Goal: Transaction & Acquisition: Purchase product/service

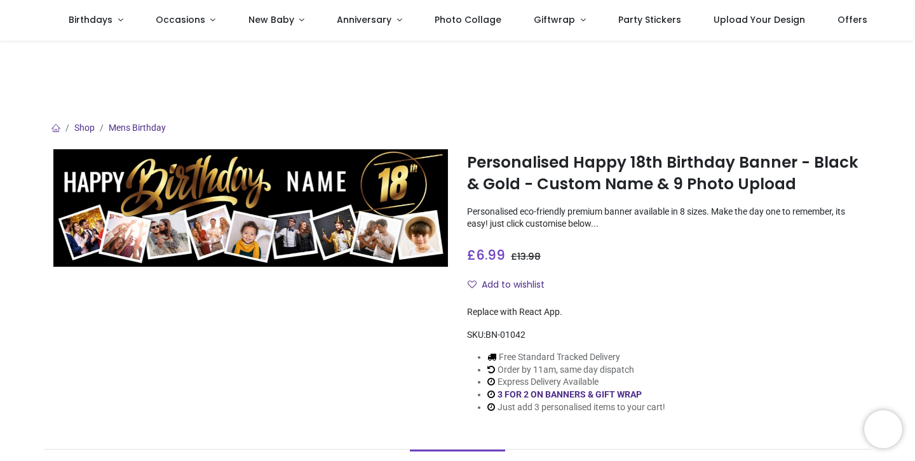
scroll to position [9, 0]
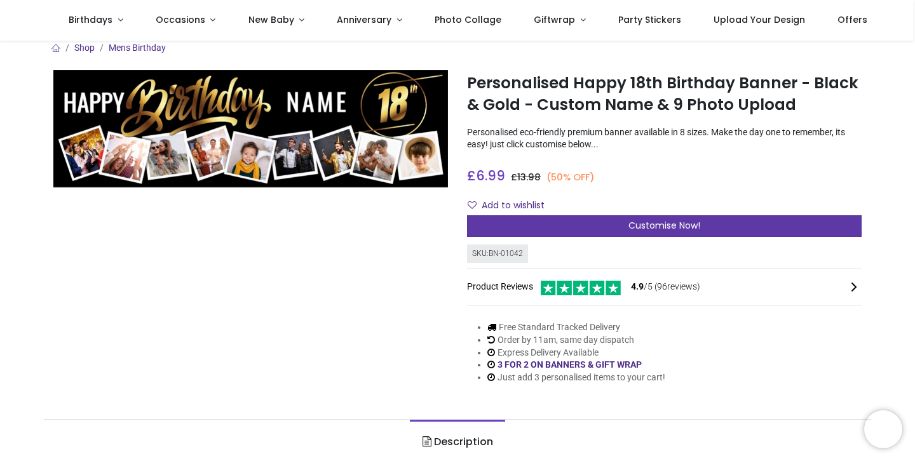
click at [571, 224] on div "Customise Now!" at bounding box center [664, 226] width 395 height 22
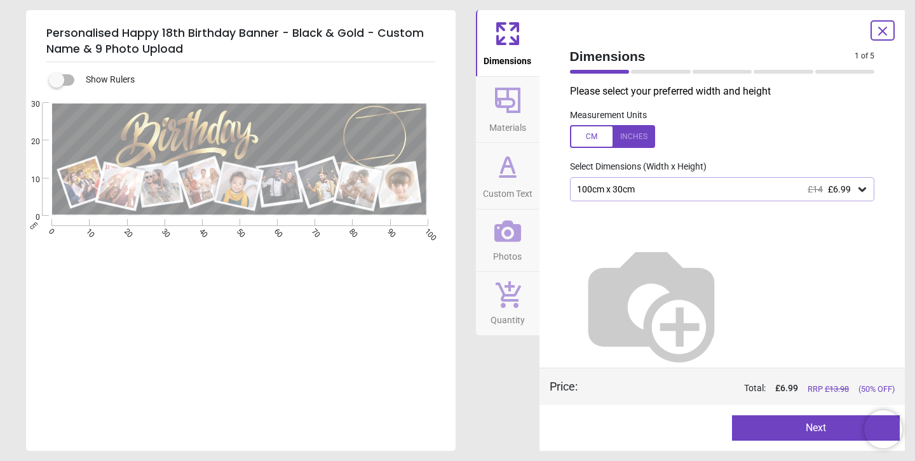
click at [626, 195] on div "100cm x 30cm £14 £6.99" at bounding box center [722, 189] width 305 height 24
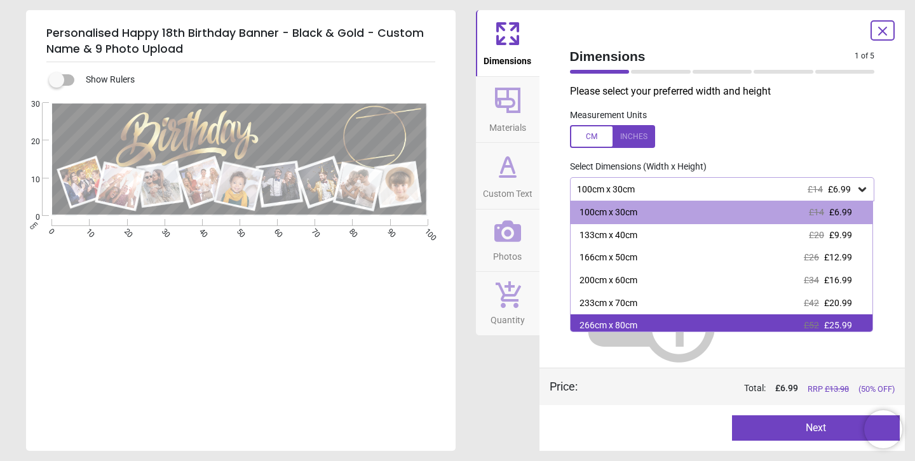
click at [657, 317] on div "266cm x 80cm £52 £25.99" at bounding box center [722, 326] width 303 height 23
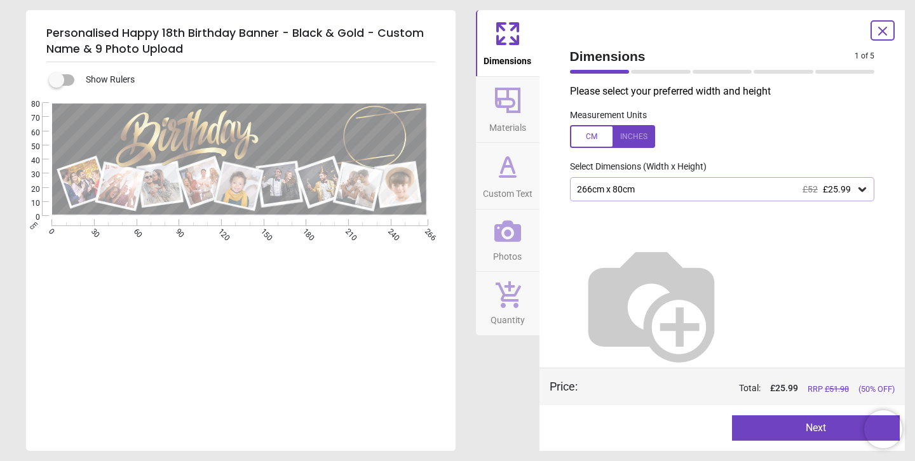
click at [671, 194] on div "266cm x 80cm £52 £25.99" at bounding box center [716, 189] width 281 height 11
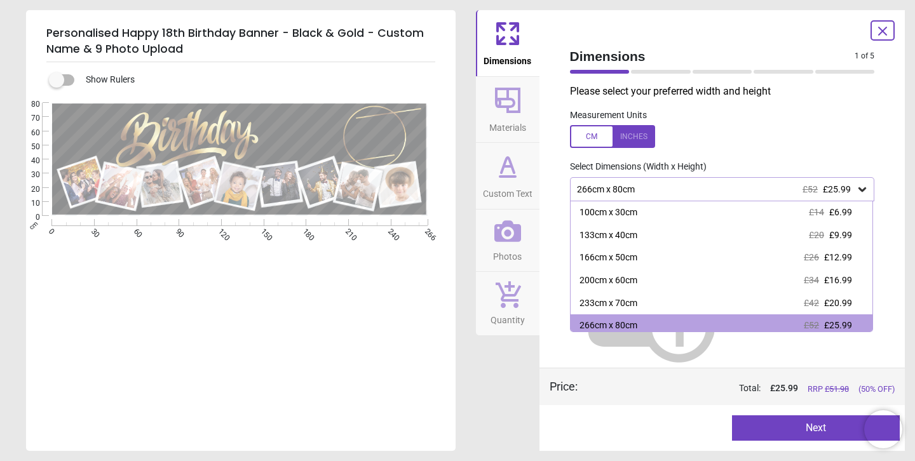
scroll to position [6, 0]
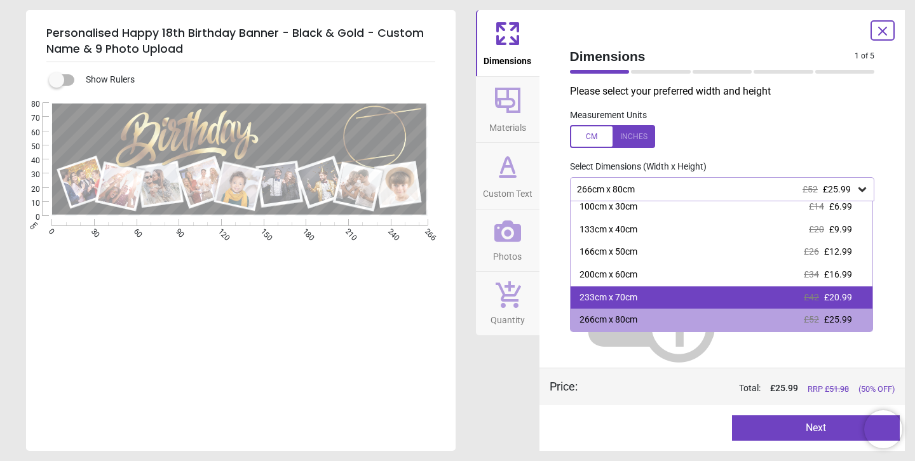
click at [673, 287] on div "233cm x 70cm £42 £20.99" at bounding box center [722, 298] width 303 height 23
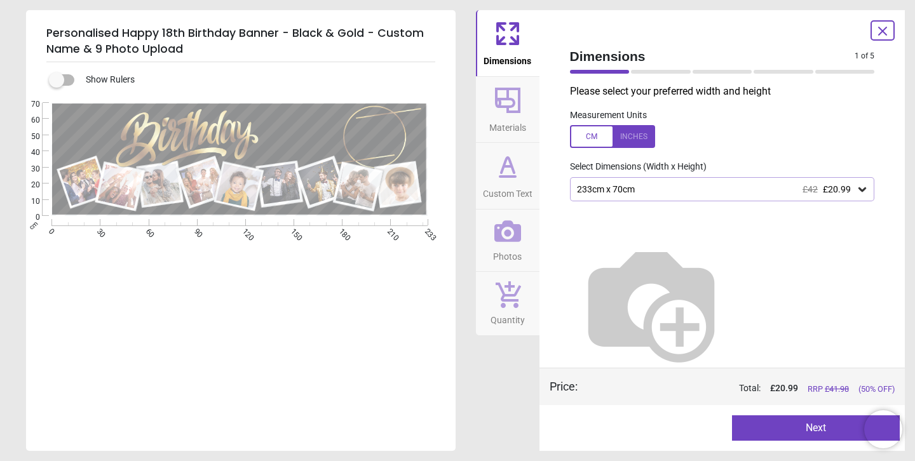
click at [794, 426] on button "Next" at bounding box center [816, 428] width 168 height 25
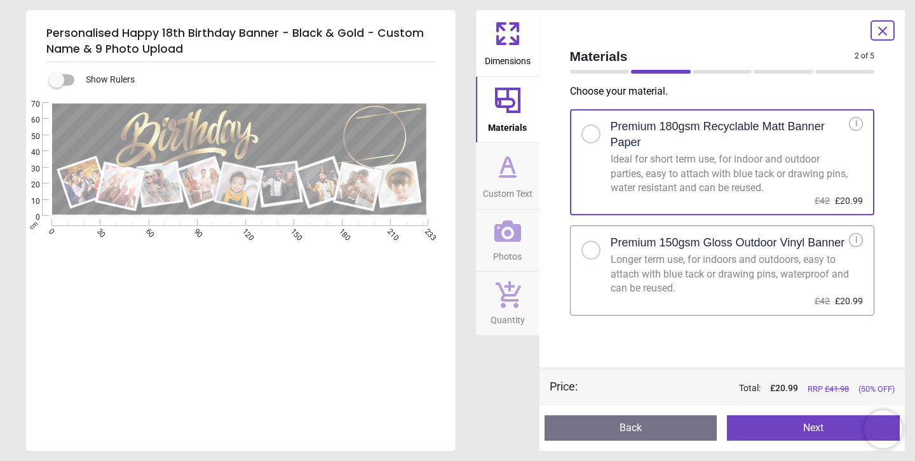
click at [746, 276] on div "Longer term use, for indoors and outdoors, easy to attach with blue tack or dra…" at bounding box center [730, 274] width 239 height 43
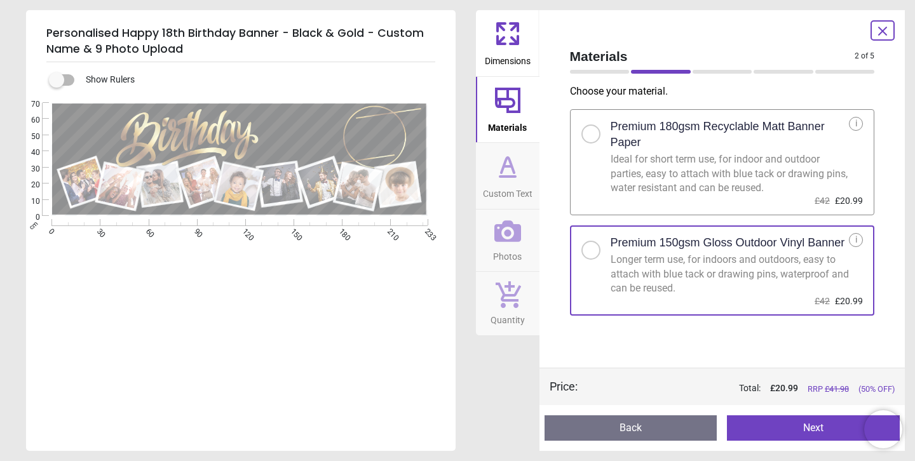
click at [812, 433] on button "Next" at bounding box center [813, 428] width 173 height 25
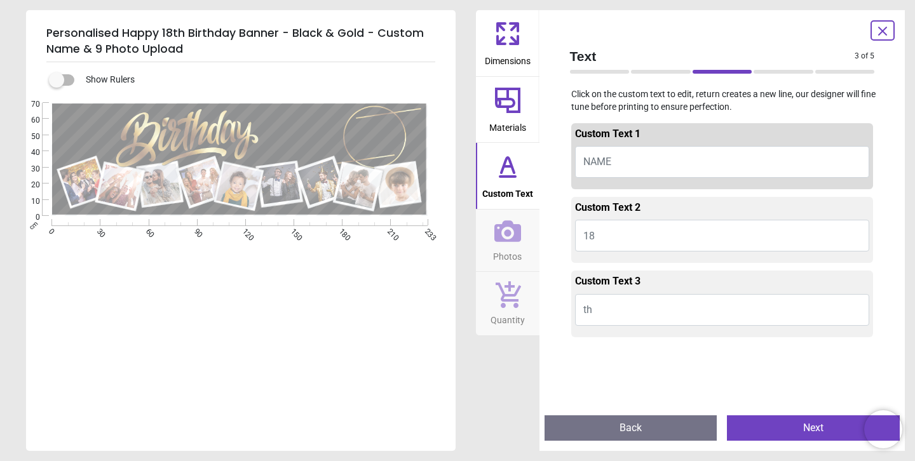
click at [633, 175] on button "NAME" at bounding box center [722, 162] width 295 height 32
type textarea "*****"
click at [784, 433] on button "Next" at bounding box center [813, 428] width 173 height 25
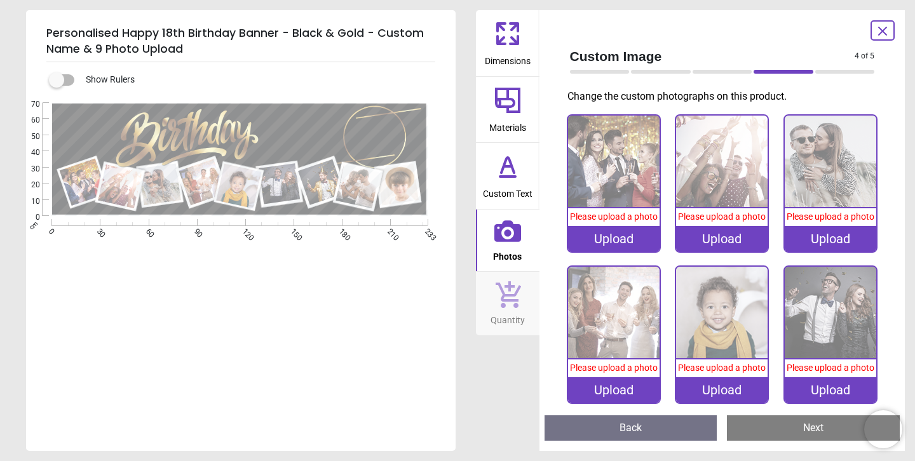
click at [622, 245] on div "Upload" at bounding box center [614, 238] width 92 height 25
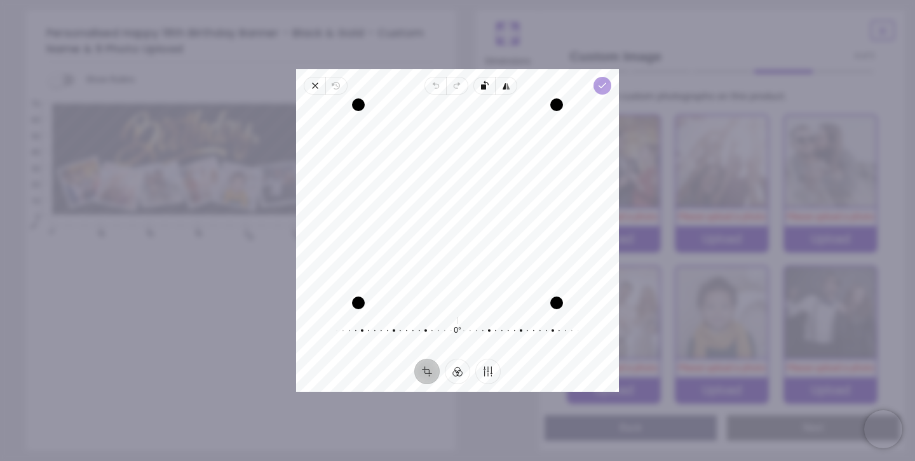
click at [599, 88] on icon "button" at bounding box center [602, 86] width 10 height 10
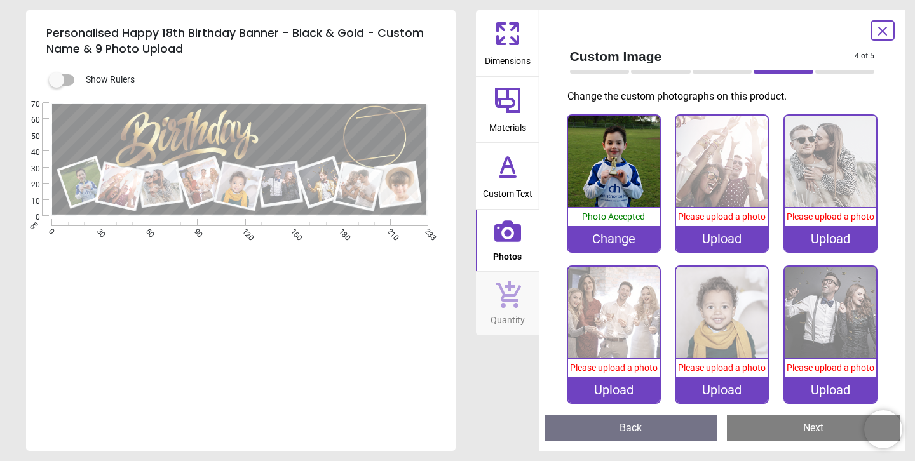
click at [721, 242] on div "Upload" at bounding box center [722, 238] width 92 height 25
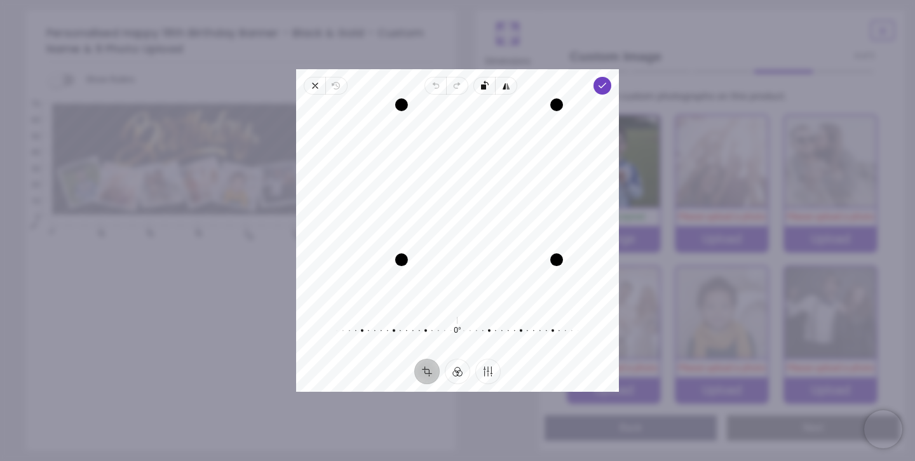
drag, startPoint x: 358, startPoint y: 300, endPoint x: 406, endPoint y: 261, distance: 61.4
click at [406, 261] on div "Drag corner bl" at bounding box center [401, 260] width 13 height 13
drag, startPoint x: 437, startPoint y: 238, endPoint x: 463, endPoint y: 205, distance: 42.6
click at [463, 205] on div "Recenter" at bounding box center [457, 204] width 303 height 198
click at [599, 83] on icon "button" at bounding box center [602, 86] width 10 height 10
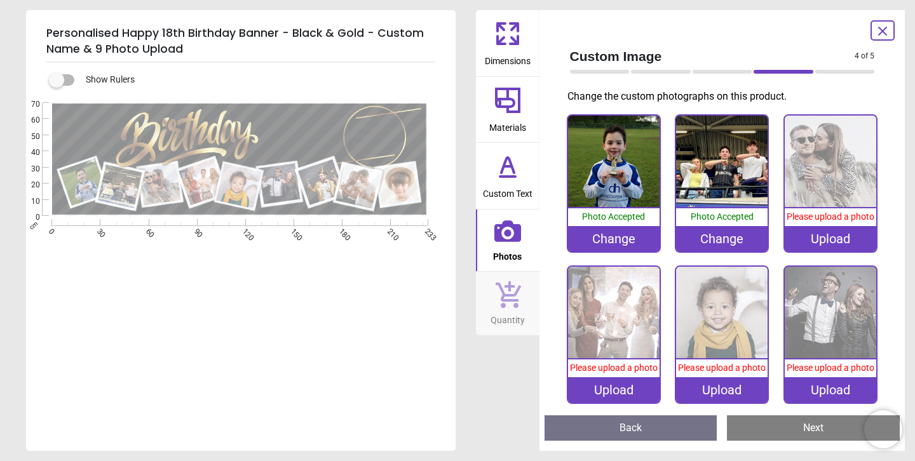
scroll to position [9, 0]
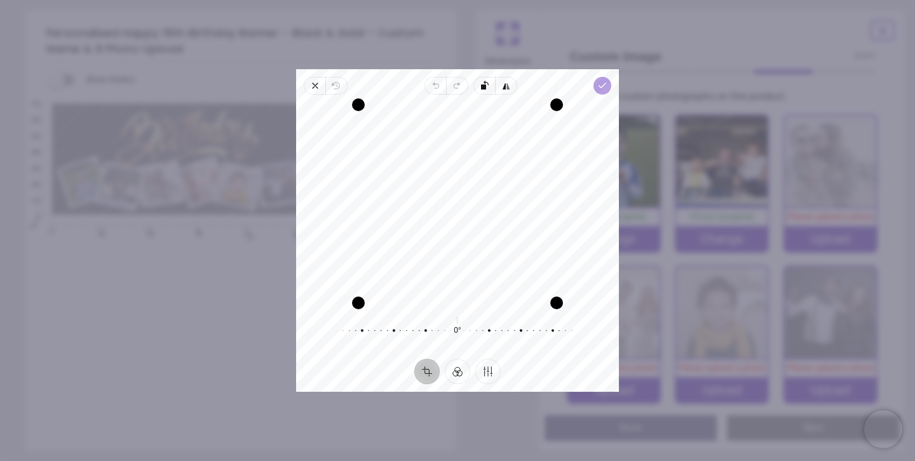
click at [597, 83] on icon "button" at bounding box center [602, 86] width 10 height 10
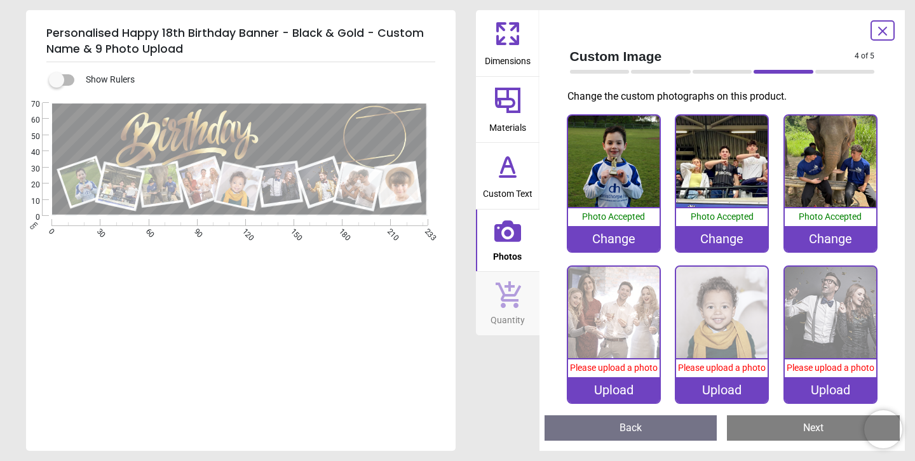
scroll to position [9, 0]
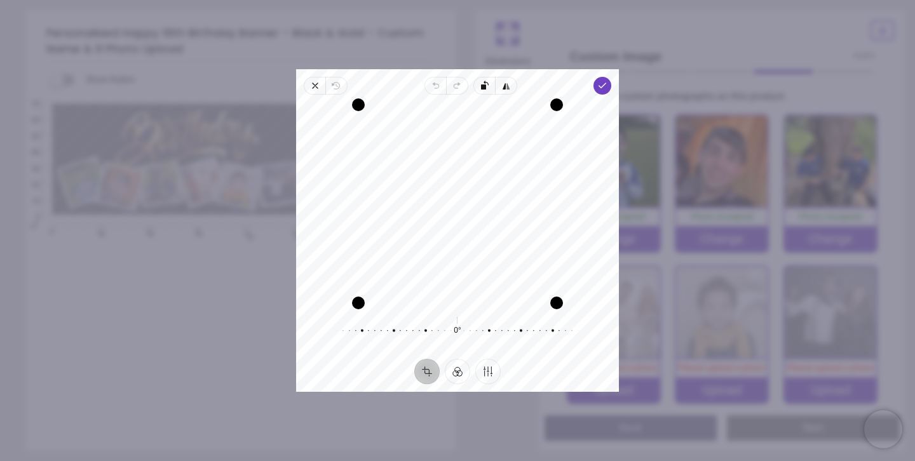
scroll to position [9, 0]
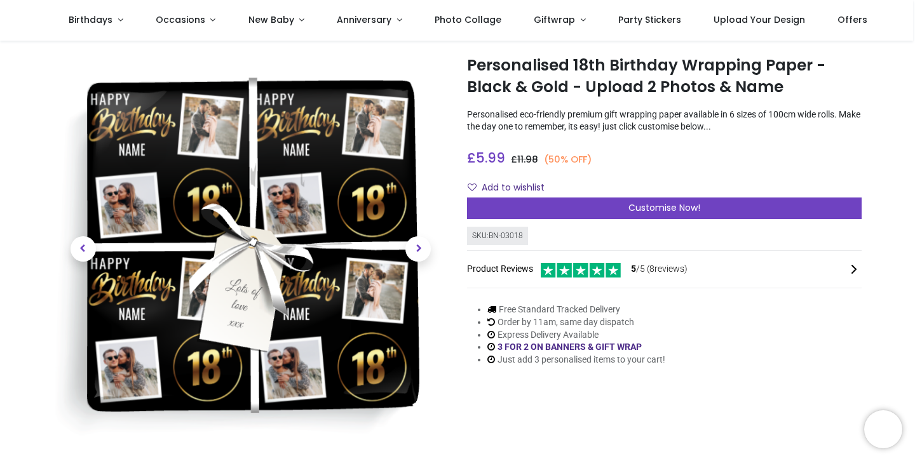
scroll to position [25, 0]
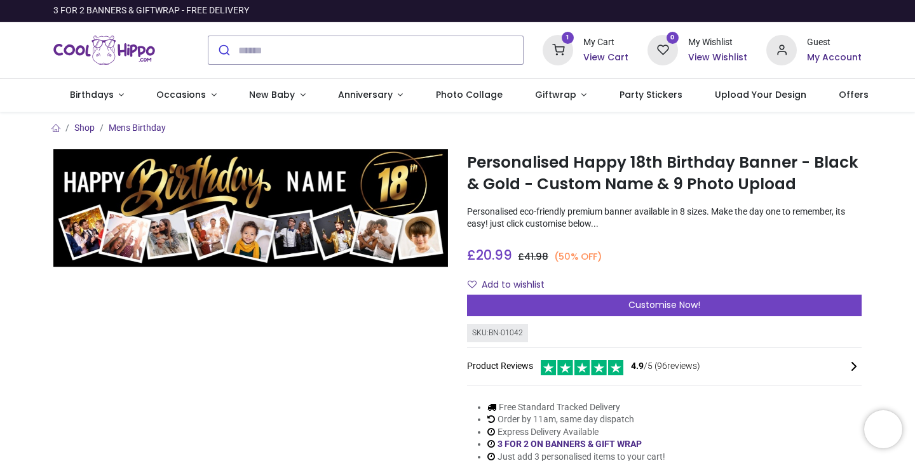
click at [617, 55] on h6 "View Cart" at bounding box center [605, 57] width 45 height 13
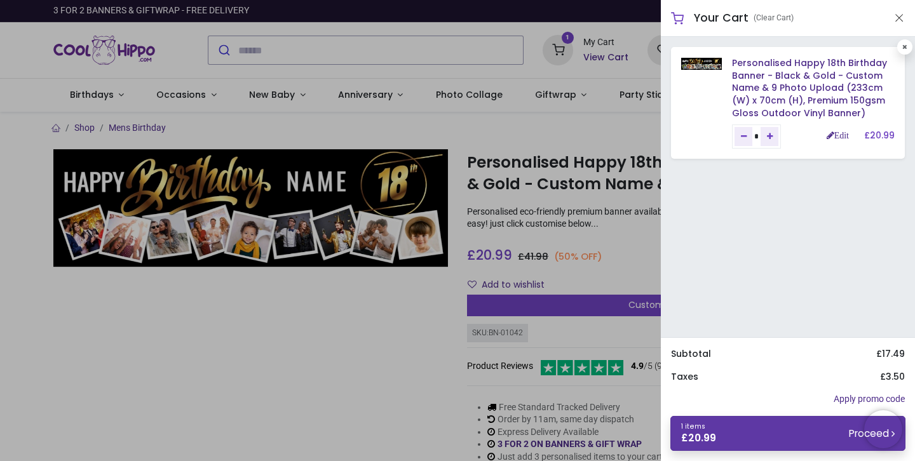
click at [729, 438] on link "1 items £ 20.99 Proceed" at bounding box center [788, 433] width 235 height 35
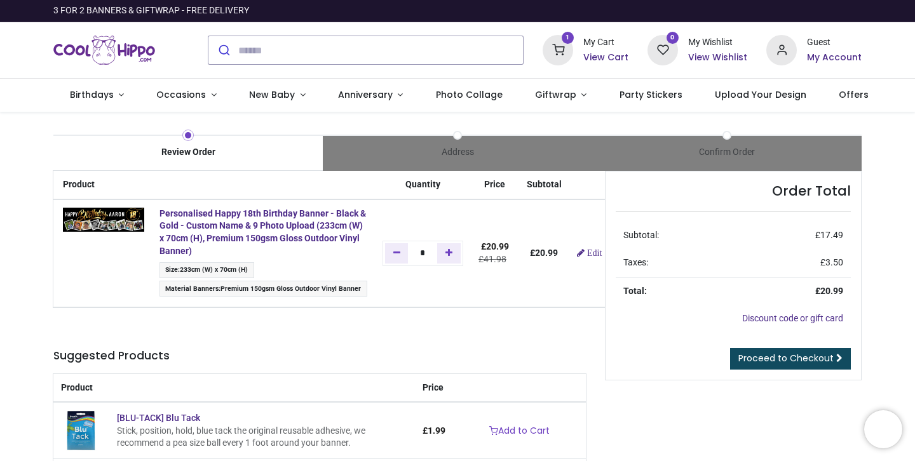
click at [849, 461] on div at bounding box center [457, 461] width 915 height 0
click at [692, 461] on div at bounding box center [457, 461] width 915 height 0
click at [749, 353] on span "Proceed to Checkout" at bounding box center [786, 358] width 95 height 13
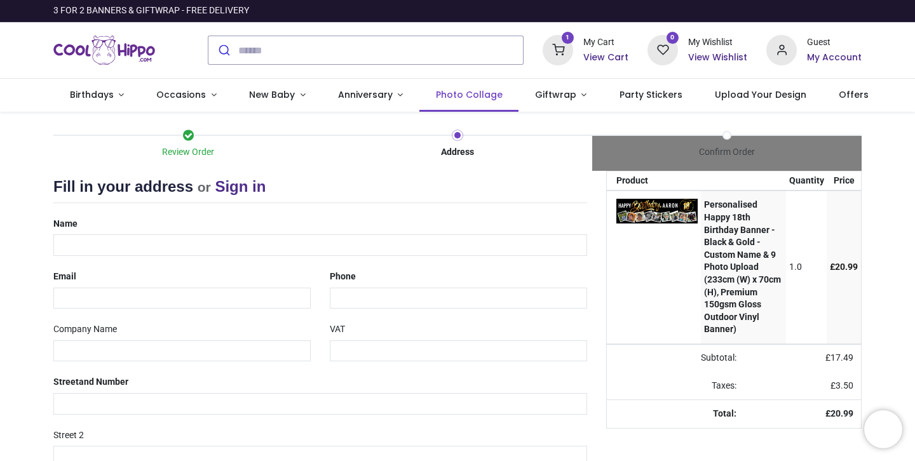
select select "***"
click at [188, 93] on span "Occasions" at bounding box center [181, 94] width 50 height 13
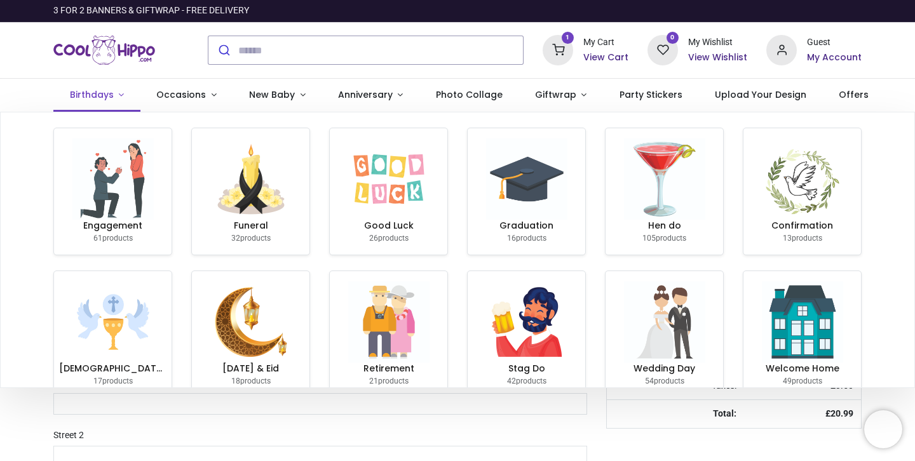
click at [100, 91] on span "Birthdays" at bounding box center [92, 94] width 44 height 13
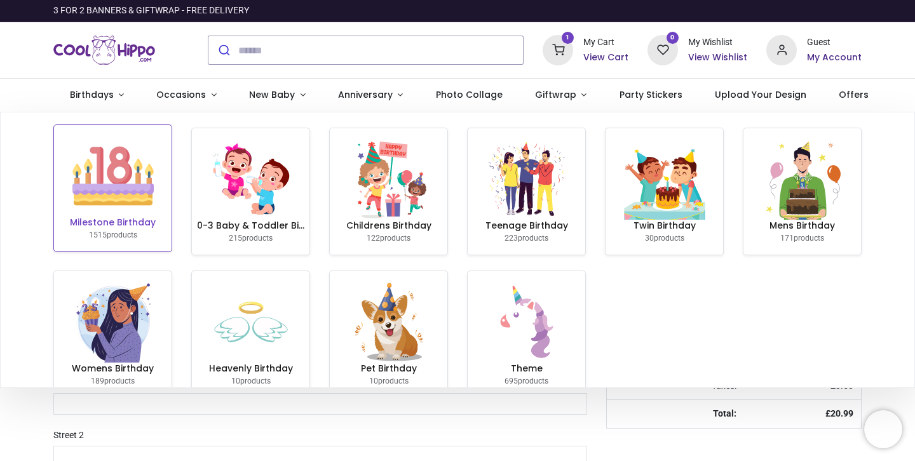
click at [90, 156] on img at bounding box center [112, 175] width 81 height 81
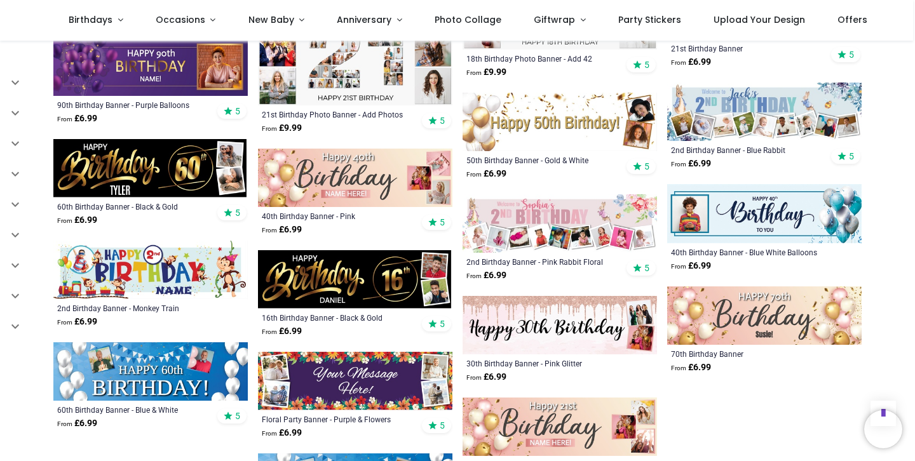
scroll to position [2950, 0]
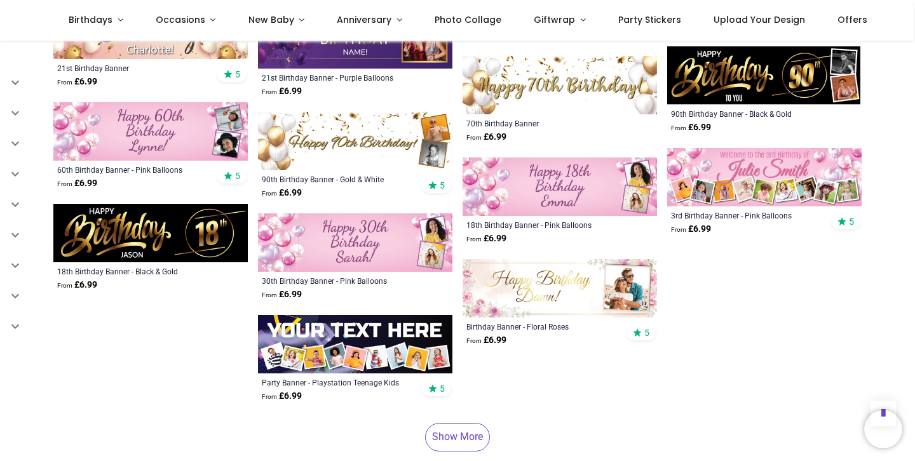
scroll to position [3482, 0]
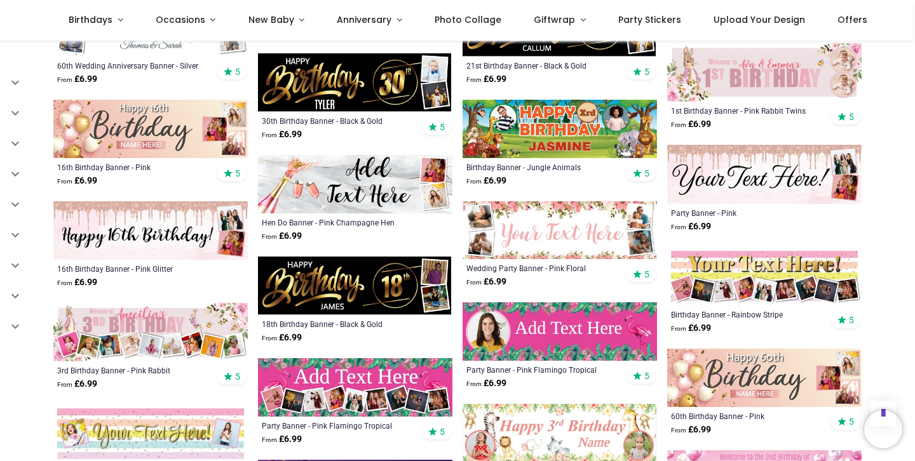
scroll to position [287, 0]
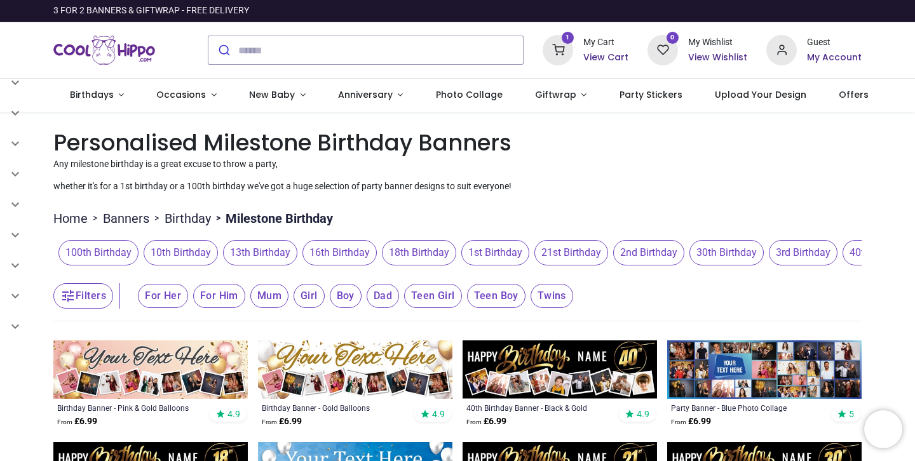
click at [597, 58] on h6 "View Cart" at bounding box center [605, 57] width 45 height 13
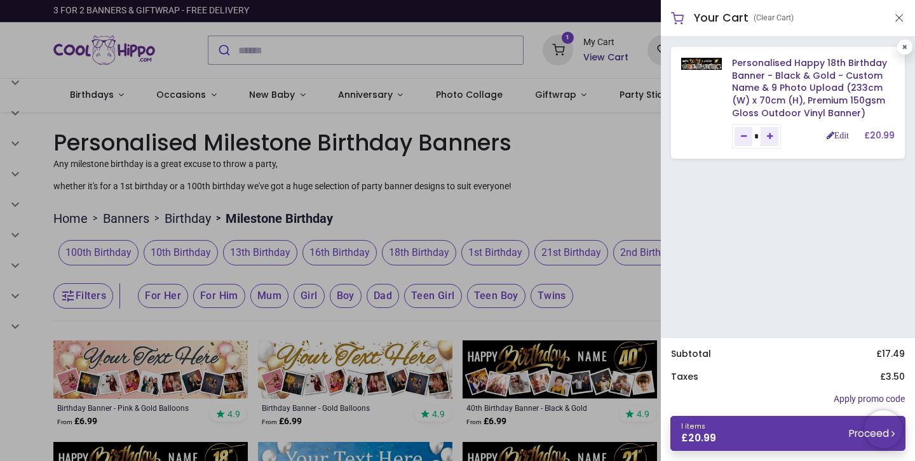
click at [794, 426] on link "1 items £ 20.99 Proceed" at bounding box center [788, 433] width 235 height 35
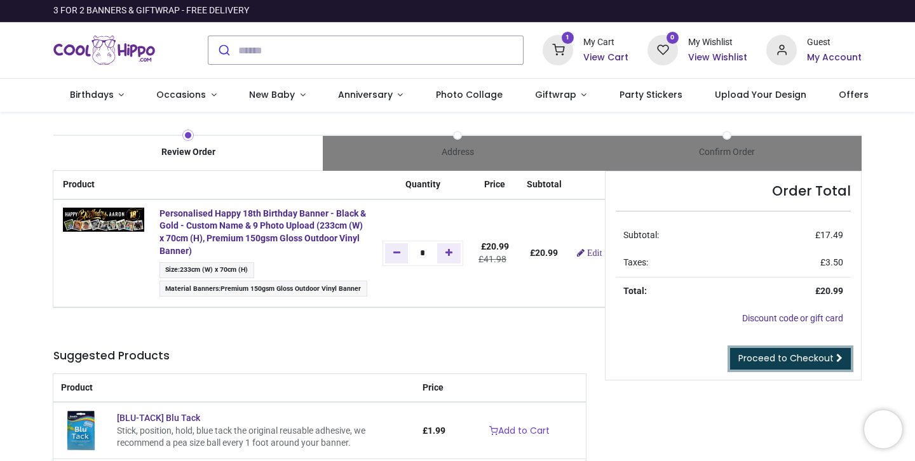
click at [791, 363] on span "Proceed to Checkout" at bounding box center [786, 358] width 95 height 13
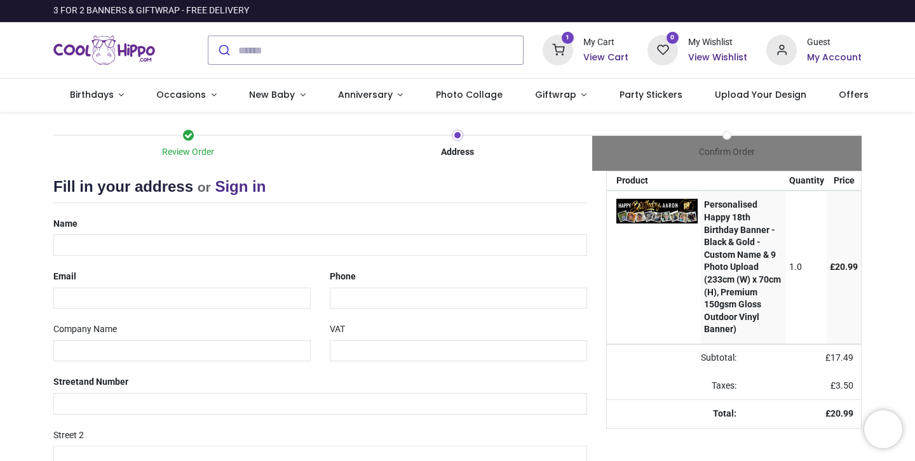
select select "***"
click at [229, 235] on div "Name" at bounding box center [320, 235] width 553 height 43
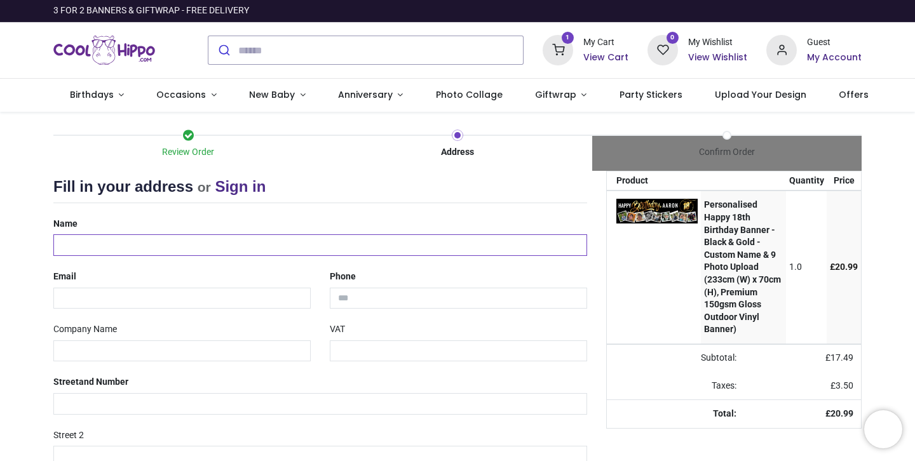
click at [224, 246] on input "text" at bounding box center [320, 246] width 534 height 22
type input "********"
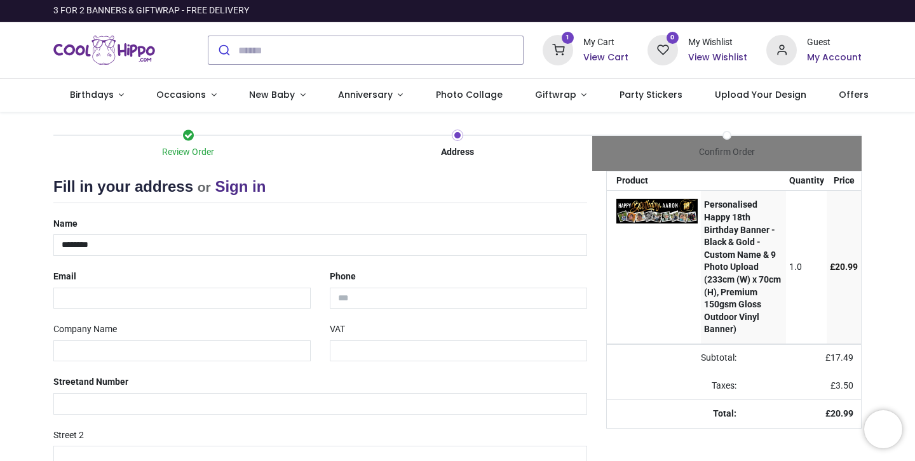
type input "**********"
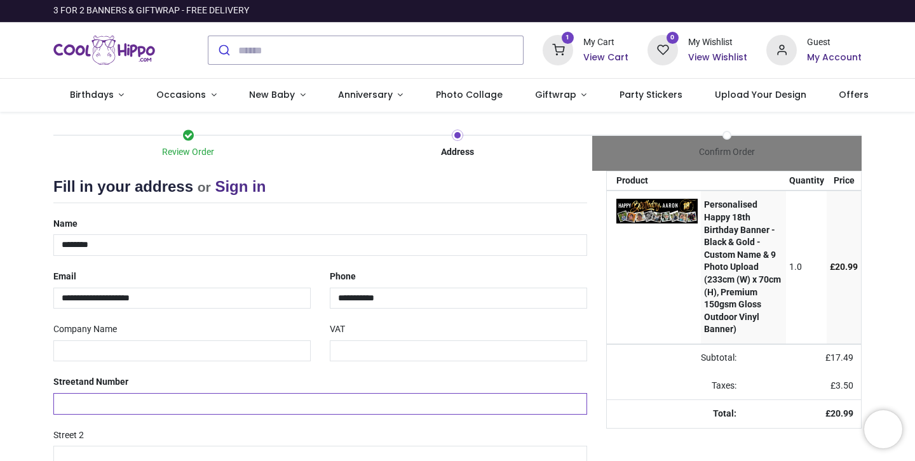
type input "**********"
type input "*****"
type input "********"
select select "***"
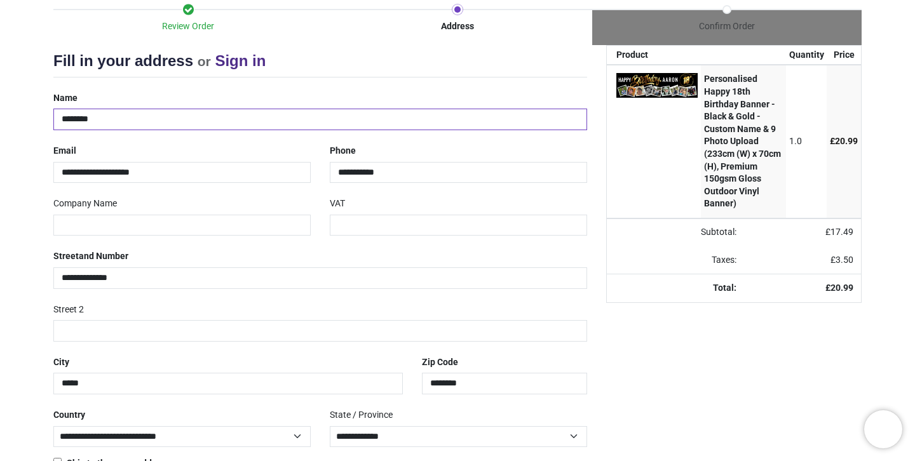
scroll to position [184, 0]
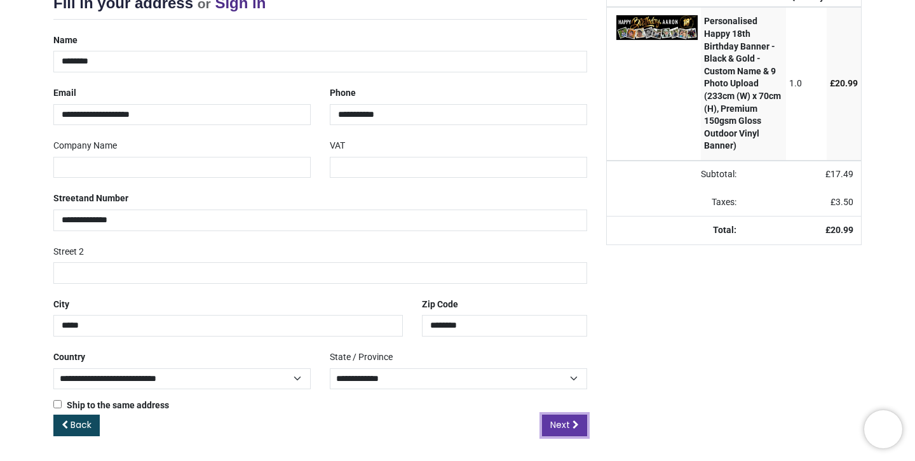
click at [568, 429] on span "Next" at bounding box center [560, 425] width 20 height 13
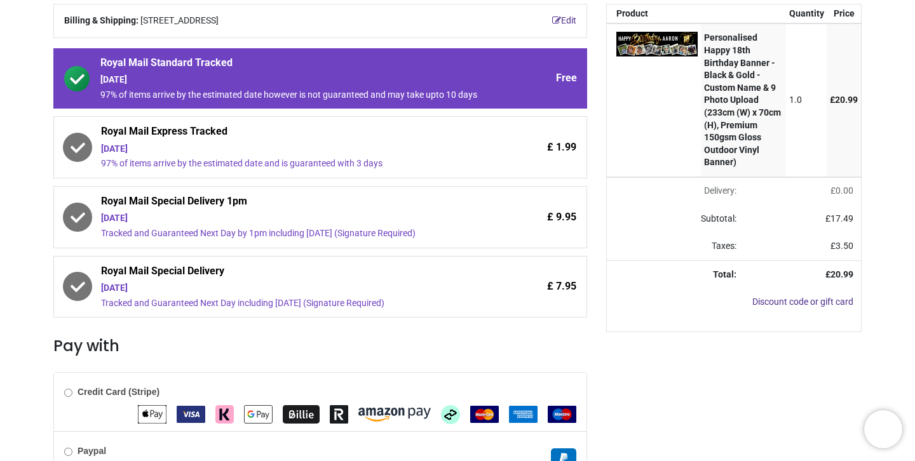
scroll to position [324, 0]
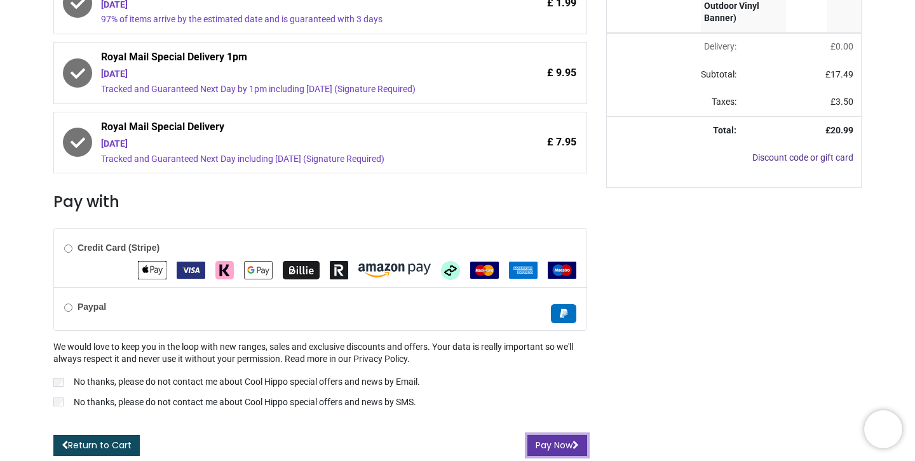
click at [556, 440] on button "Pay Now" at bounding box center [558, 446] width 60 height 22
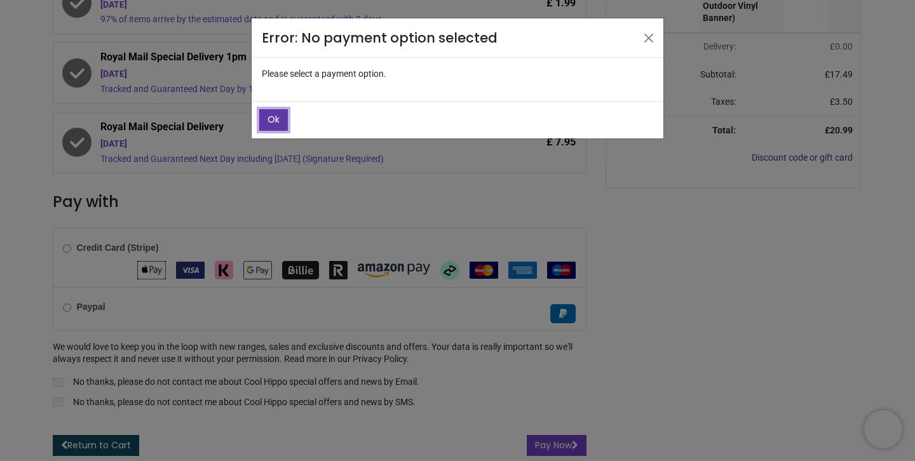
click at [272, 116] on span "Ok" at bounding box center [274, 119] width 12 height 13
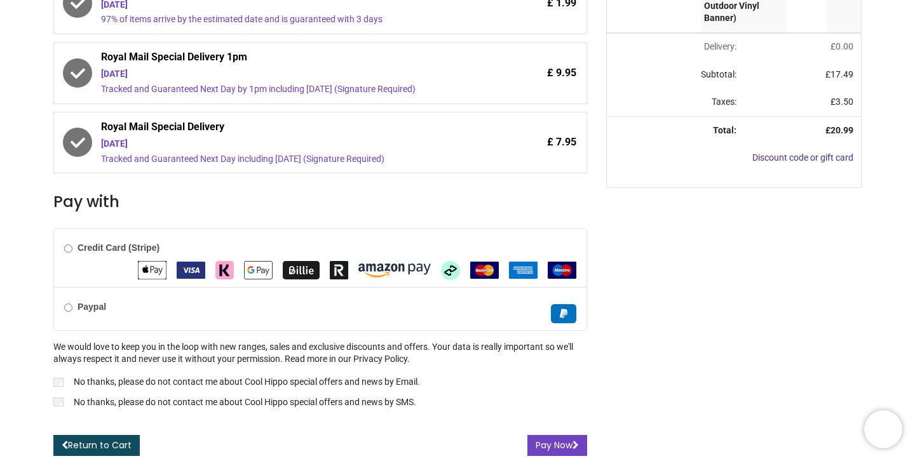
click at [154, 256] on li at bounding box center [151, 267] width 32 height 25
click at [542, 445] on button "Pay Now" at bounding box center [558, 446] width 60 height 22
